Goal: Book appointment/travel/reservation

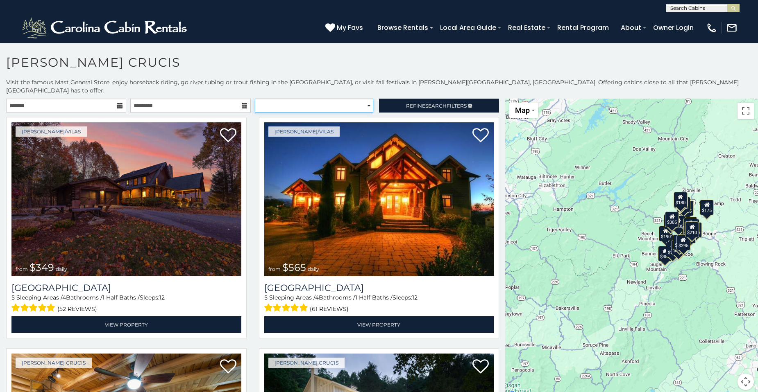
click at [362, 99] on select "**********" at bounding box center [314, 106] width 118 height 14
click at [267, 57] on h1 "Valle Crucis" at bounding box center [379, 66] width 758 height 23
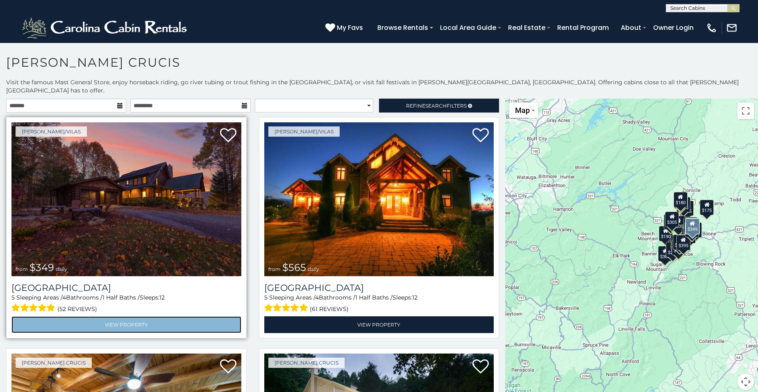
click at [131, 317] on link "View Property" at bounding box center [126, 325] width 230 height 17
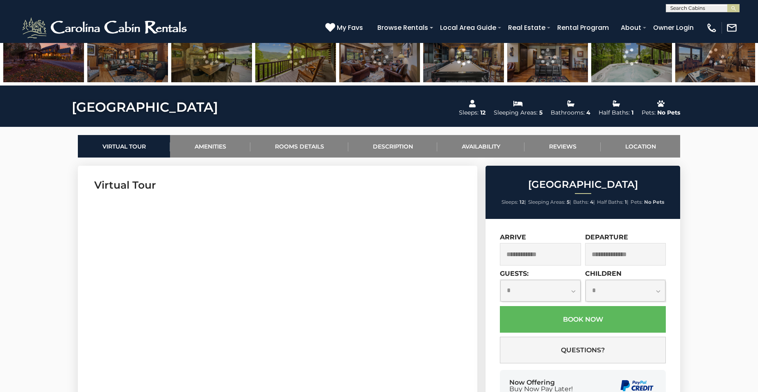
scroll to position [246, 0]
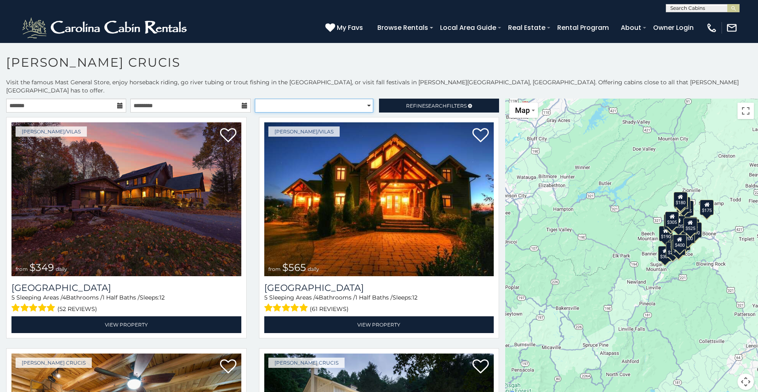
click at [362, 99] on select "**********" at bounding box center [314, 106] width 118 height 14
select select "**********"
click at [255, 99] on select "**********" at bounding box center [314, 106] width 118 height 14
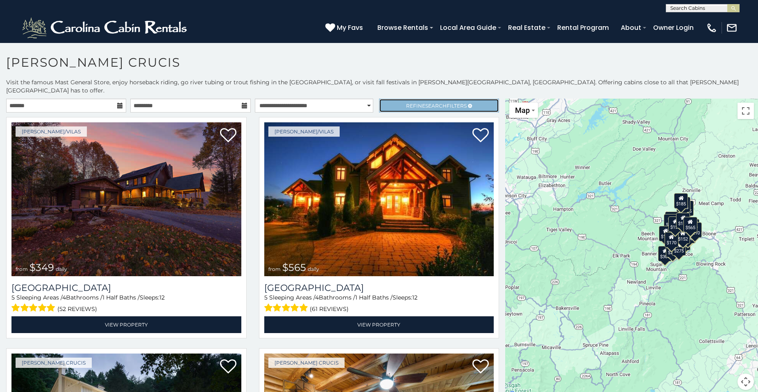
click at [396, 99] on link "Refine Search Filters" at bounding box center [439, 106] width 120 height 14
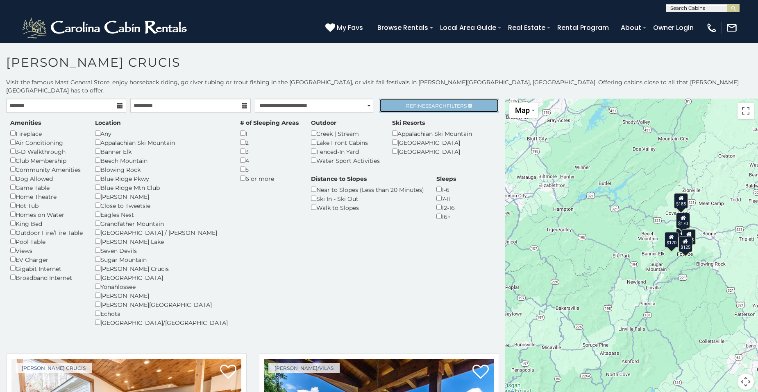
click at [425, 103] on span "Search" at bounding box center [435, 106] width 21 height 6
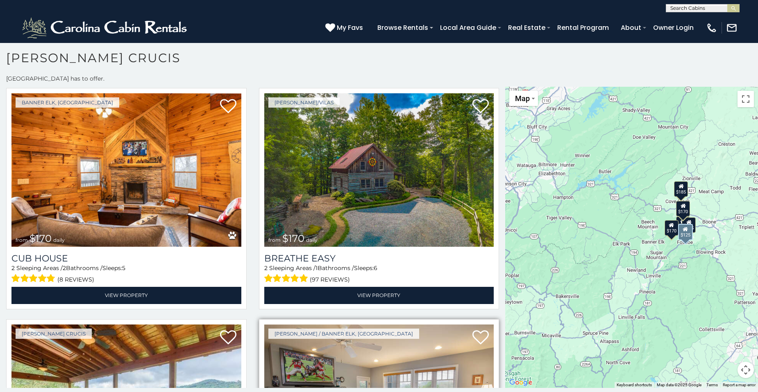
scroll to position [199, 0]
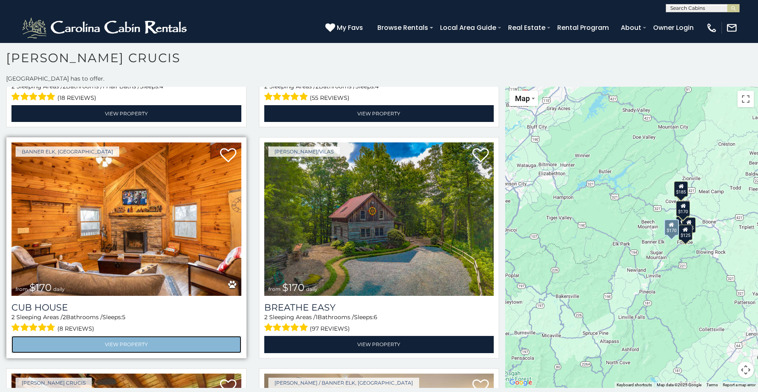
click at [117, 336] on link "View Property" at bounding box center [126, 344] width 230 height 17
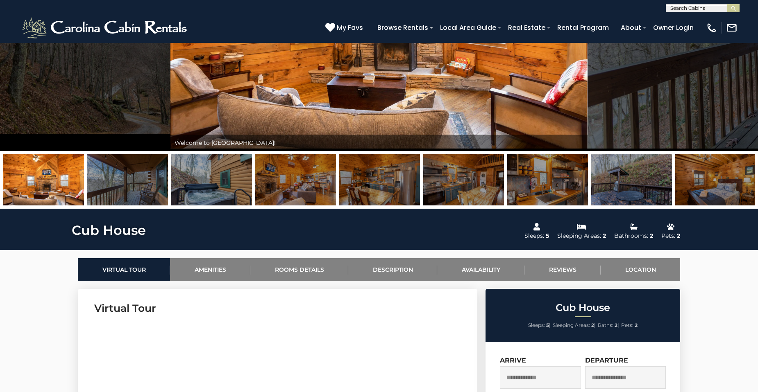
scroll to position [82, 0]
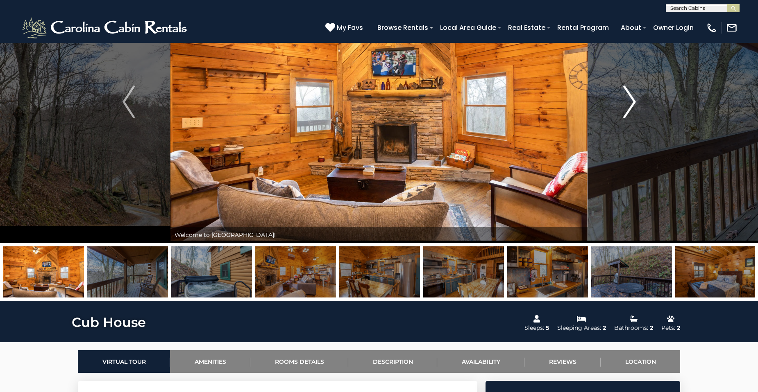
click at [630, 100] on img "Next" at bounding box center [629, 102] width 12 height 33
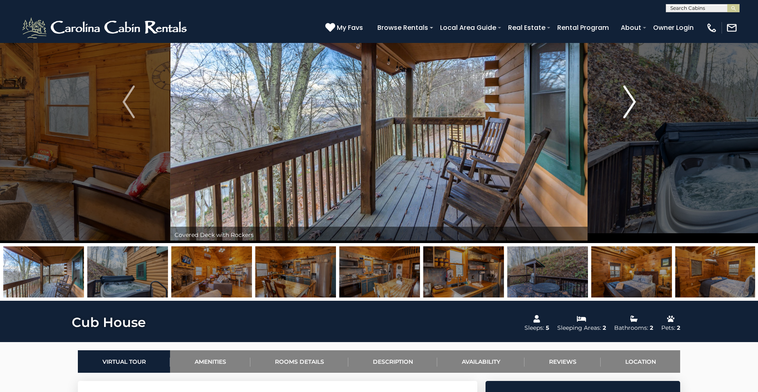
click at [630, 100] on img "Next" at bounding box center [629, 102] width 12 height 33
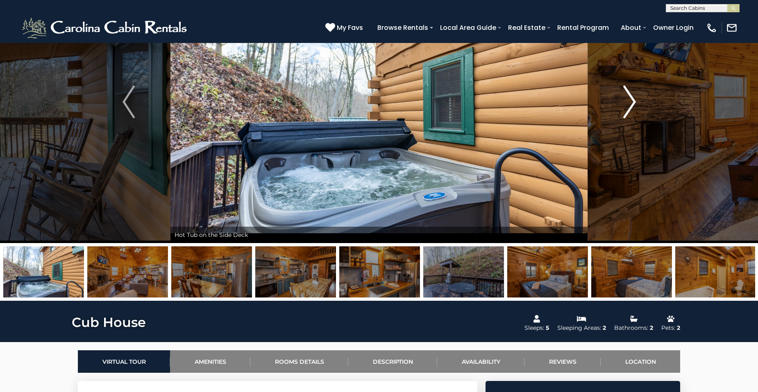
click at [630, 100] on img "Next" at bounding box center [629, 102] width 12 height 33
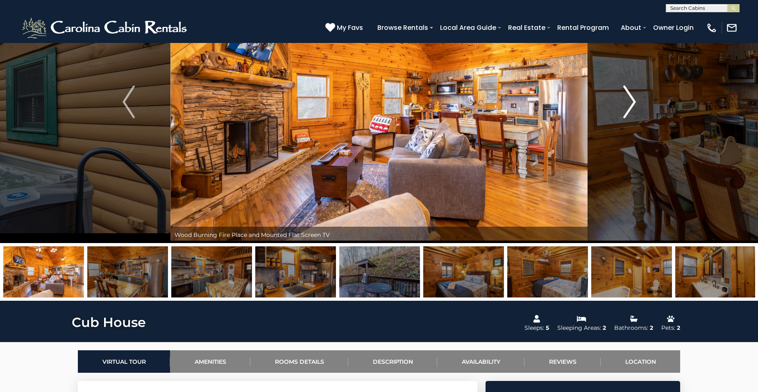
click at [630, 100] on img "Next" at bounding box center [629, 102] width 12 height 33
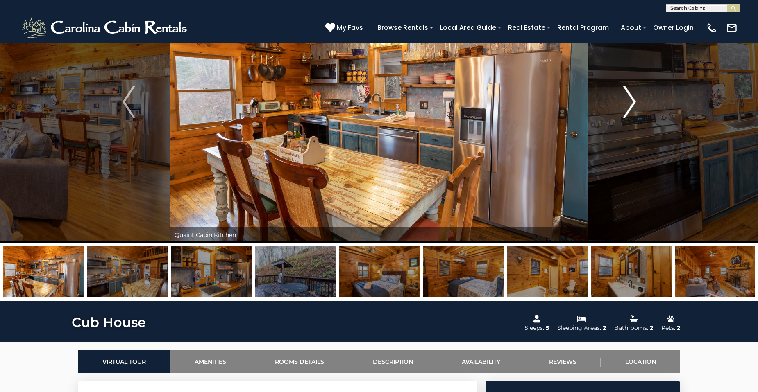
click at [631, 100] on img "Next" at bounding box center [629, 102] width 12 height 33
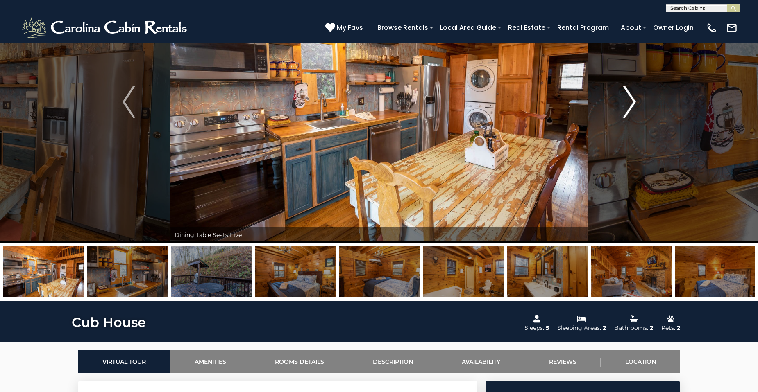
click at [631, 100] on img "Next" at bounding box center [629, 102] width 12 height 33
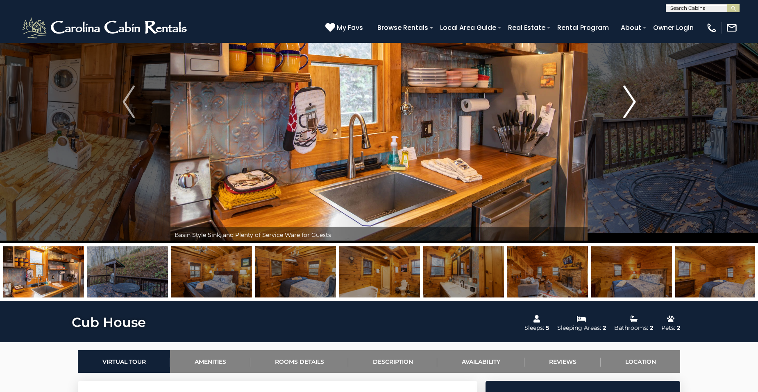
click at [630, 102] on img "Next" at bounding box center [629, 102] width 12 height 33
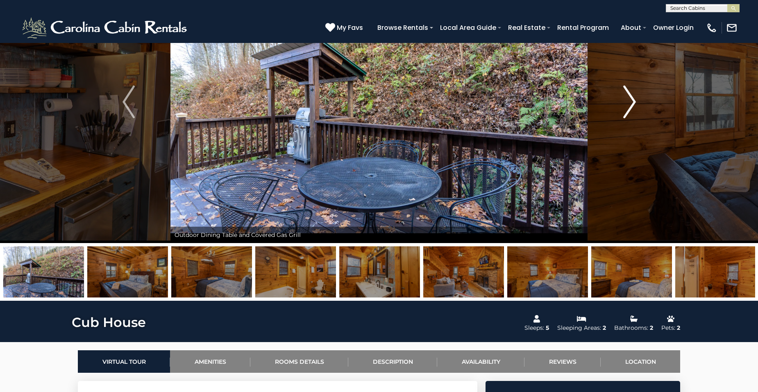
click at [630, 102] on img "Next" at bounding box center [629, 102] width 12 height 33
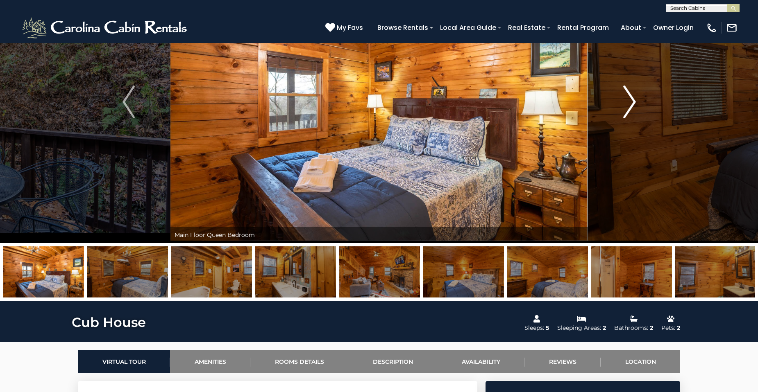
click at [630, 102] on img "Next" at bounding box center [629, 102] width 12 height 33
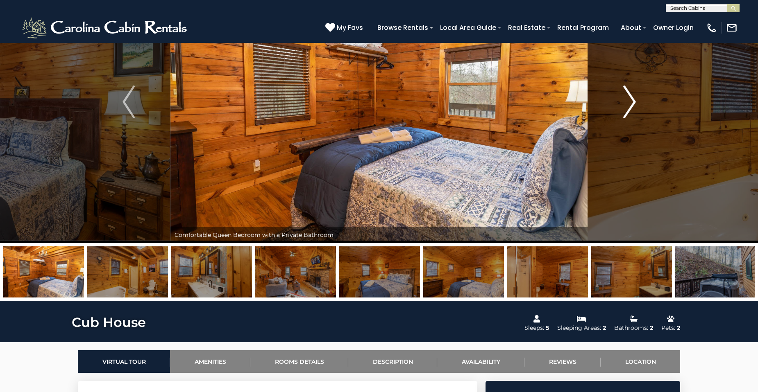
click at [631, 102] on img "Next" at bounding box center [629, 102] width 12 height 33
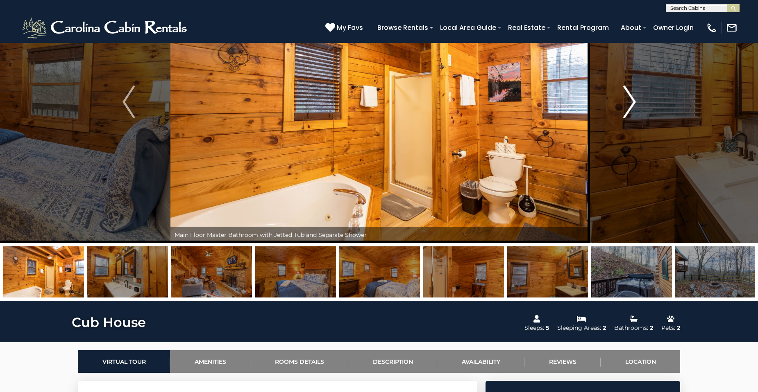
click at [631, 102] on img "Next" at bounding box center [629, 102] width 12 height 33
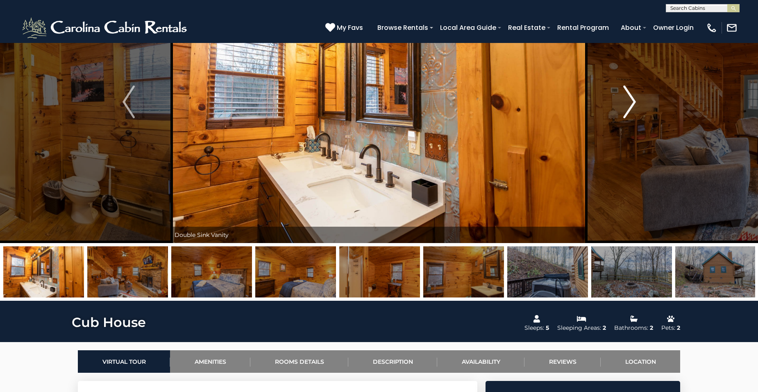
click at [631, 102] on img "Next" at bounding box center [629, 102] width 12 height 33
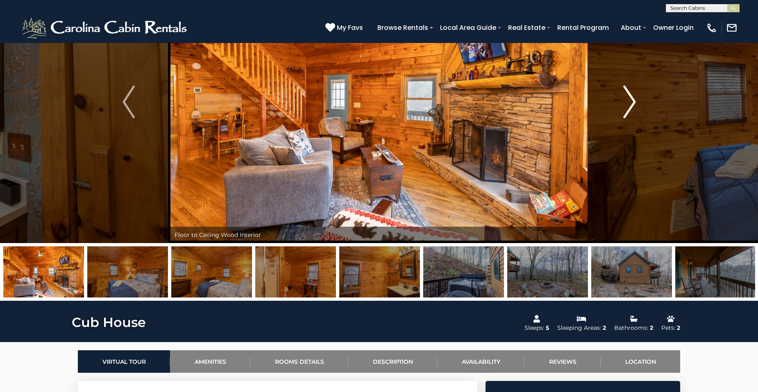
click at [631, 102] on img "Next" at bounding box center [629, 102] width 12 height 33
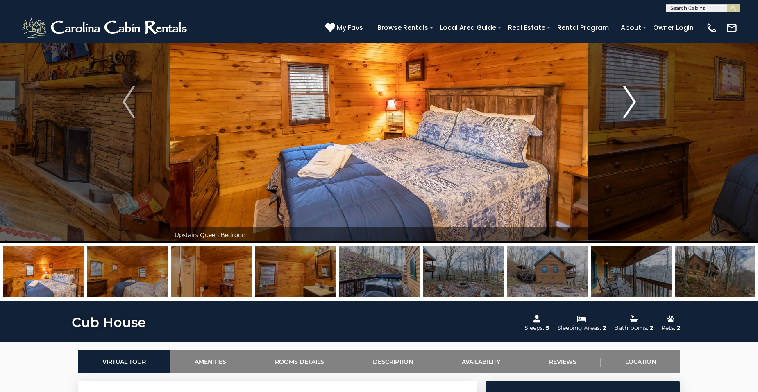
click at [631, 102] on img "Next" at bounding box center [629, 102] width 12 height 33
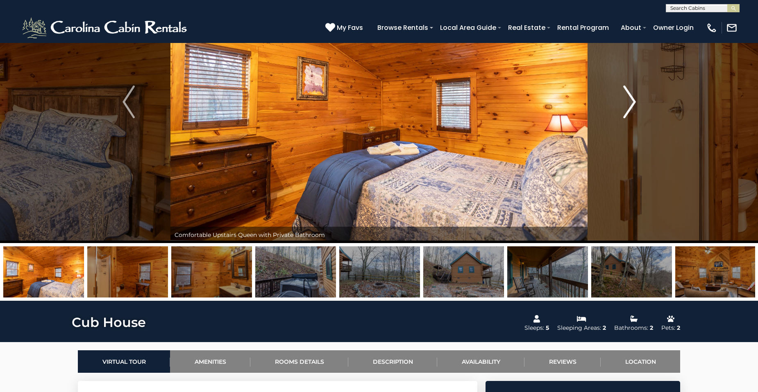
click at [631, 102] on img "Next" at bounding box center [629, 102] width 12 height 33
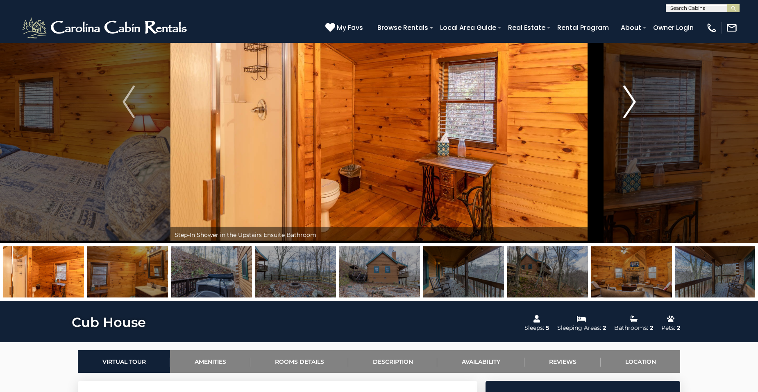
click at [631, 102] on img "Next" at bounding box center [629, 102] width 12 height 33
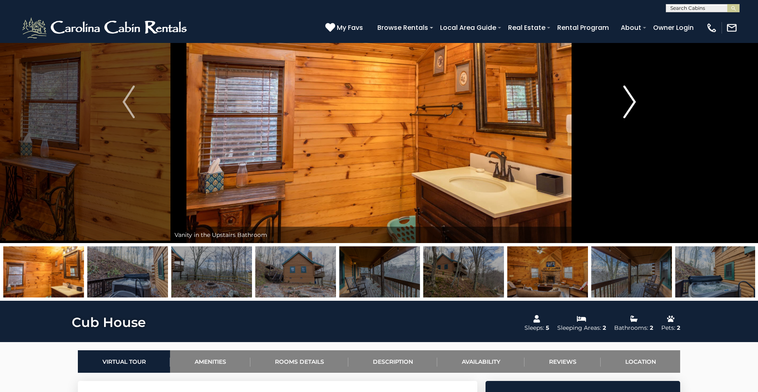
click at [631, 102] on img "Next" at bounding box center [629, 102] width 12 height 33
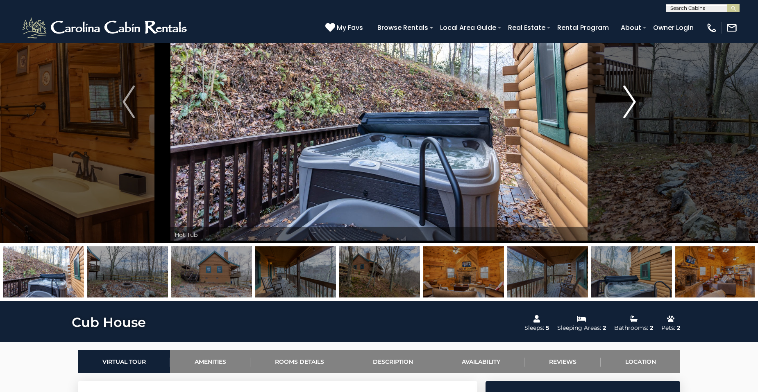
click at [632, 102] on img "Next" at bounding box center [629, 102] width 12 height 33
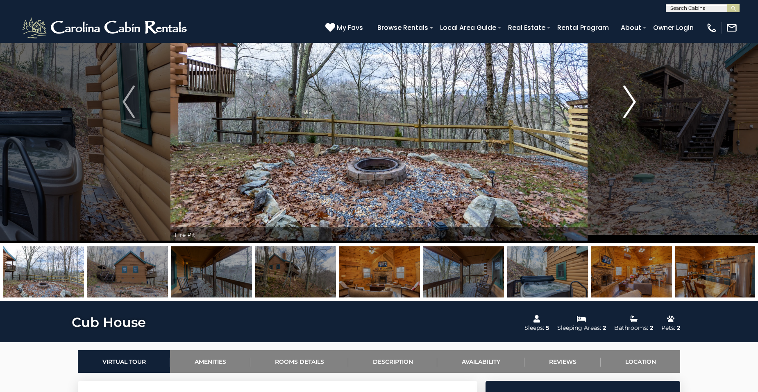
click at [632, 102] on img "Next" at bounding box center [629, 102] width 12 height 33
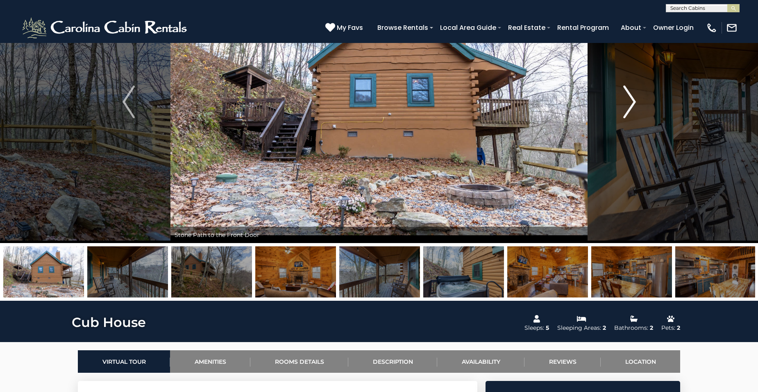
click at [633, 102] on img "Next" at bounding box center [629, 102] width 12 height 33
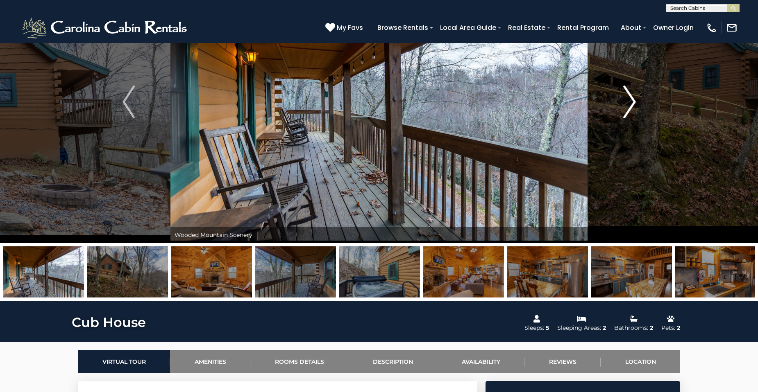
click at [633, 102] on img "Next" at bounding box center [629, 102] width 12 height 33
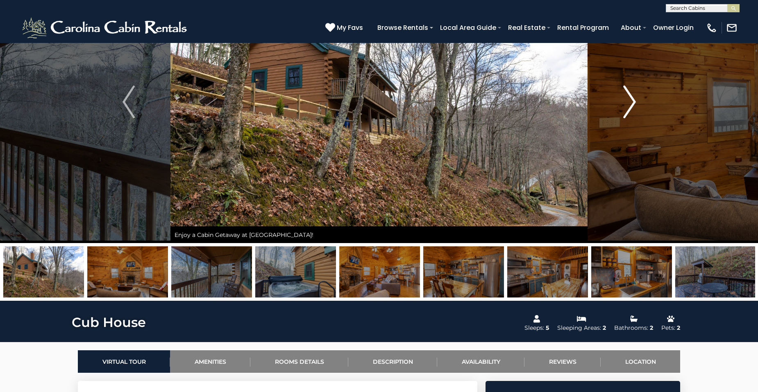
click at [633, 102] on img "Next" at bounding box center [629, 102] width 12 height 33
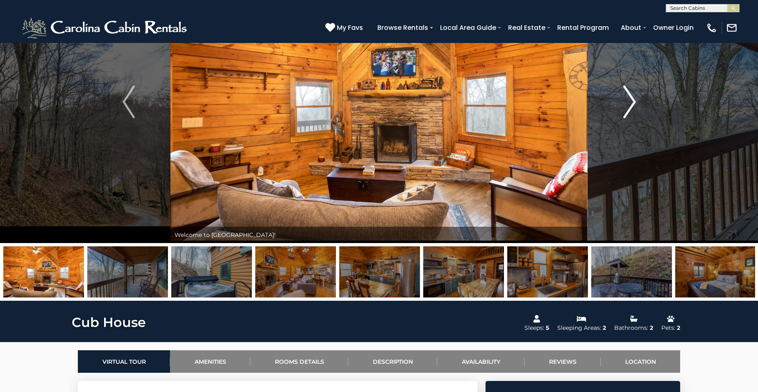
click at [633, 102] on img "Next" at bounding box center [629, 102] width 12 height 33
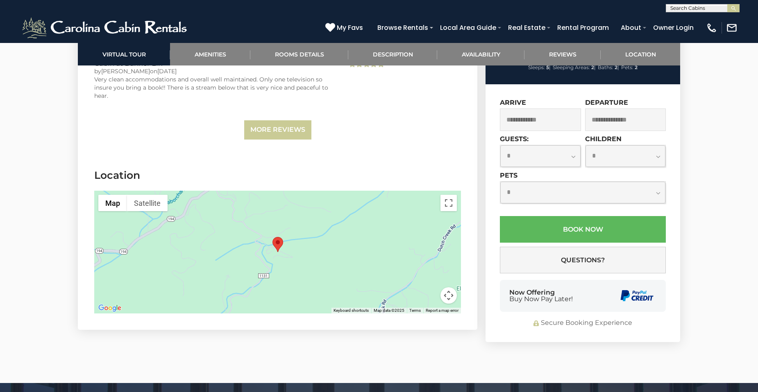
scroll to position [1716, 0]
